Goal: Transaction & Acquisition: Book appointment/travel/reservation

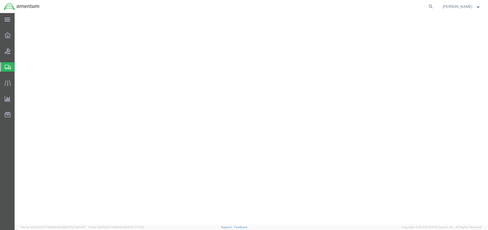
select select "[GEOGRAPHIC_DATA]"
select select "FL"
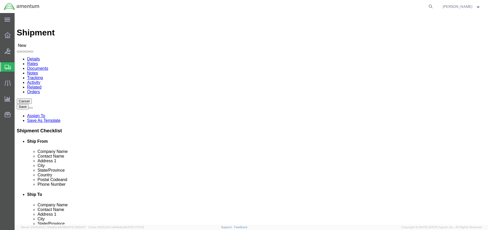
scroll to position [26, 0]
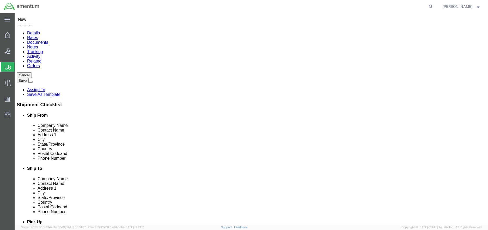
drag, startPoint x: 285, startPoint y: 150, endPoint x: 260, endPoint y: 150, distance: 25.3
click input "8504846263"
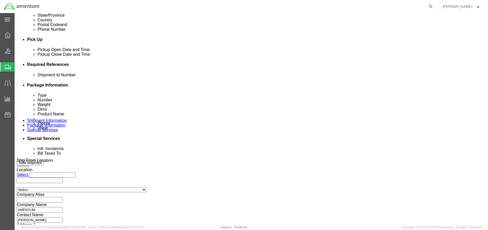
scroll to position [235, 0]
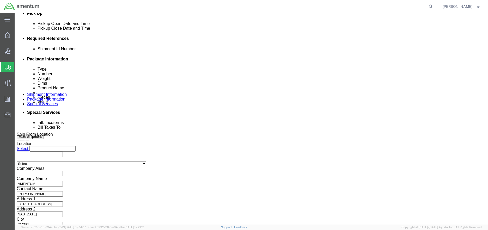
type input "[PHONE_NUMBER]"
click button "Add reference"
click input "text"
type input "25-79"
click select "Select Account Type Activity ID Airline Appointment Number ASN Batch Request # …"
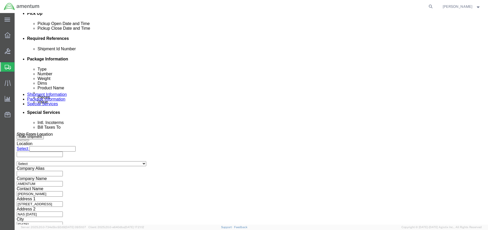
select select "CUSTREF"
click select "Select Account Type Activity ID Airline Appointment Number ASN Batch Request # …"
click button "Add reference"
click select "Select Account Type Activity ID Airline Appointment Number ASN Batch Request # …"
select select "PROJNUM"
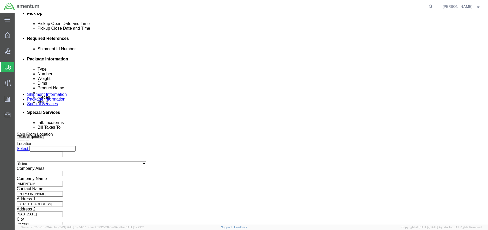
click select "Select Account Type Activity ID Airline Appointment Number ASN Batch Request # …"
click input "text"
click input "6907.4.117.01.C.FB.0.23C.E00"
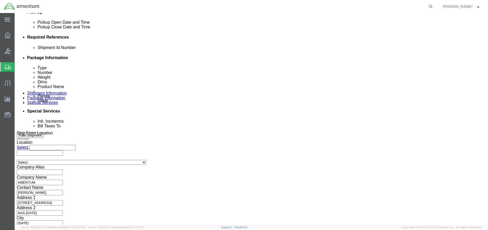
type input "6907.5.117.01.C.FR.0.23C.E00"
click button "Continue"
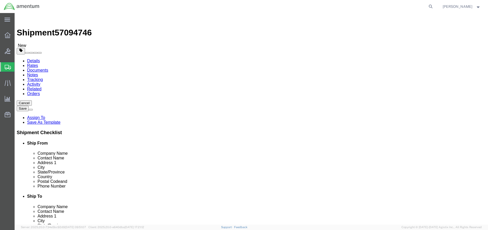
click select "Select BCK Boxes Bale(s) Basket(s) Bolt(s) Bottle(s) Buckets Bulk Bundle(s) Can…"
select select "PSNS"
click select "Select BCK Boxes Bale(s) Basket(s) Bolt(s) Bottle(s) Buckets Bulk Bundle(s) Can…"
click input "text"
type input "48"
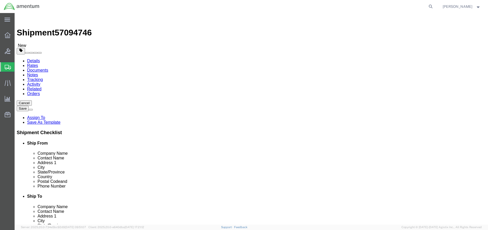
type input "38"
click input "text"
type input "14"
drag, startPoint x: 81, startPoint y: 132, endPoint x: 71, endPoint y: 132, distance: 9.9
click input "0.00"
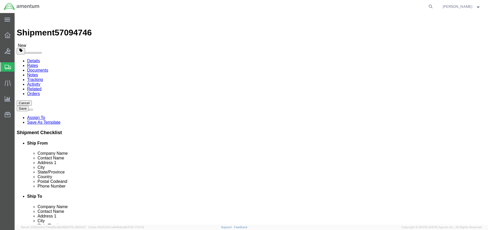
type input "150"
click link "Add Content"
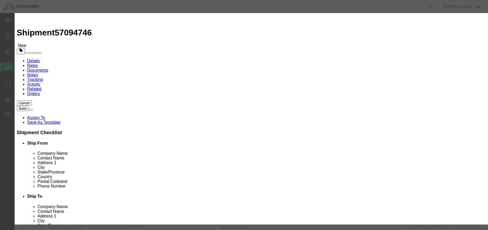
click input "text"
type input "t"
type input "TI3000GPU"
click td "Name: GROUND POWER UNIT"
select select "USD"
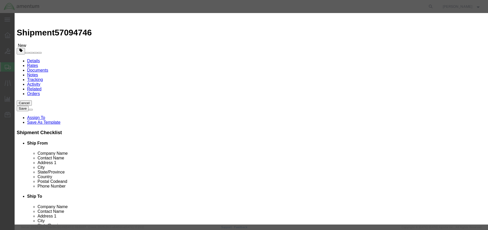
type input "GROUND POWER UNIT"
type input "TI3000GPU-24INT"
type input "GROUND POWER UNIT SN: 0001005"
click input "text"
type input "1"
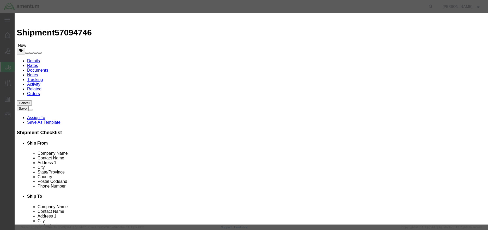
click input "text"
type input "1"
click select "Select 50 55 60 65 70 85 92.5 100 125 175 250 300 400"
select select "85"
click select "Select 50 55 60 65 70 85 92.5 100 125 175 250 300 400"
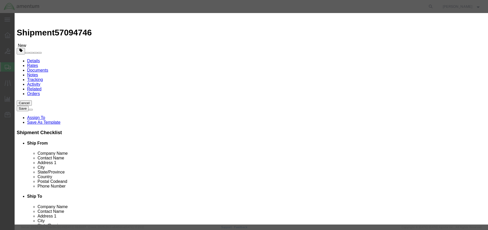
click button "Save & Close"
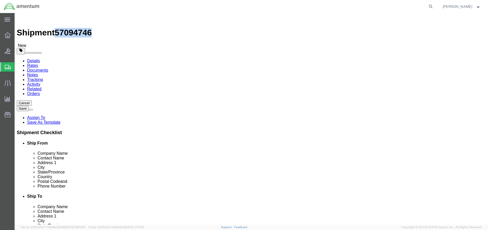
drag, startPoint x: 48, startPoint y: 6, endPoint x: 75, endPoint y: 7, distance: 26.1
click span "57094746"
copy span "57094746"
click icon
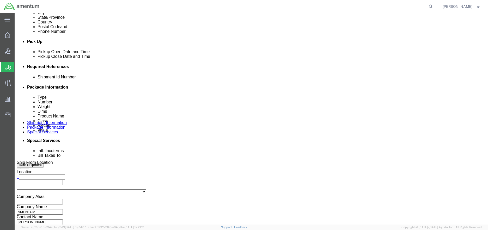
scroll to position [208, 0]
click input "text"
paste input "57094746"
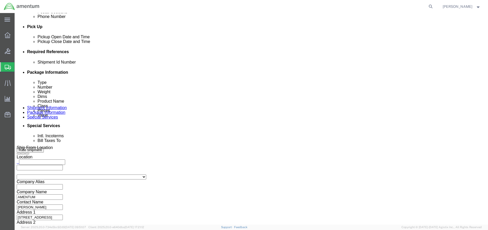
scroll to position [236, 0]
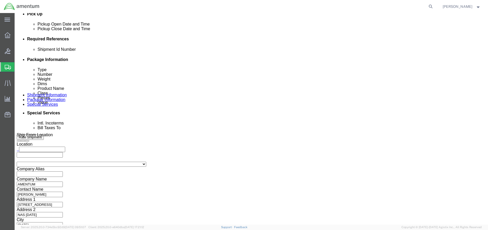
type input "57094746"
click button "Continue"
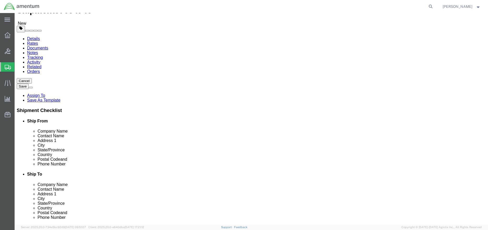
click button "Rate Shipment"
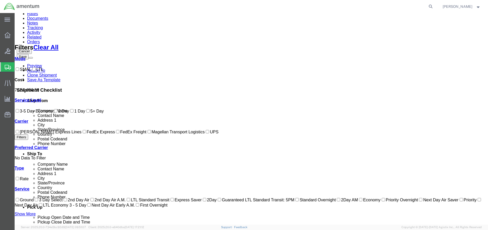
scroll to position [61, 0]
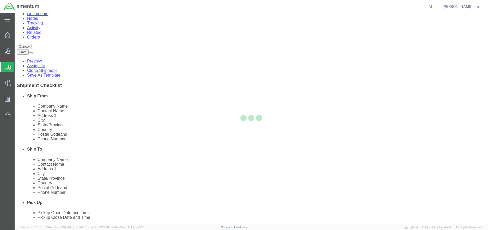
scroll to position [0, 0]
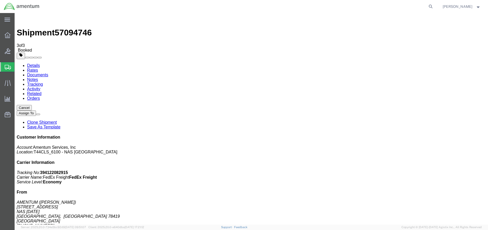
drag, startPoint x: 213, startPoint y: 83, endPoint x: 227, endPoint y: 82, distance: 14.2
drag, startPoint x: 213, startPoint y: 93, endPoint x: 231, endPoint y: 91, distance: 18.8
